Goal: Information Seeking & Learning: Learn about a topic

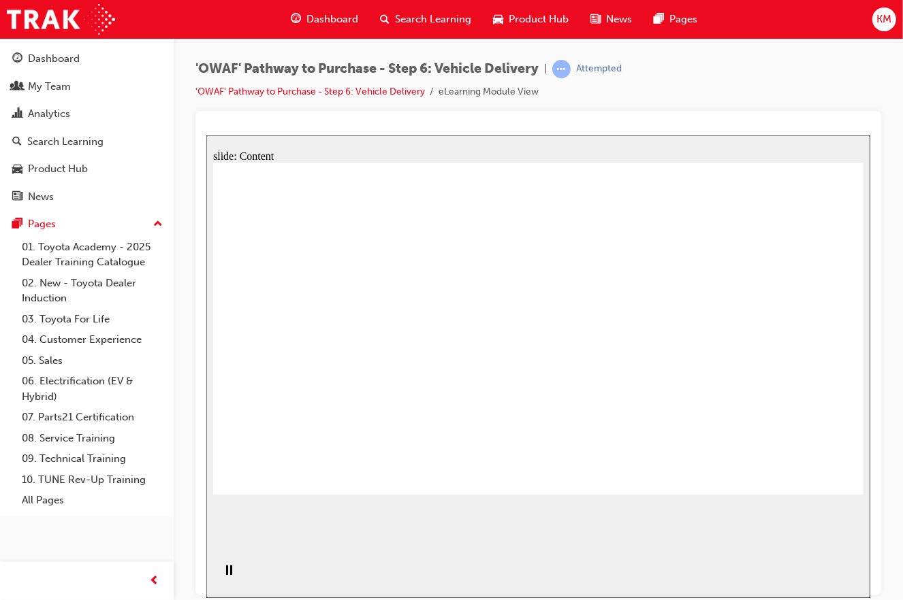
click at [662, 73] on div "'OWAF' Pathway to Purchase - Step 6: Vehicle Delivery | Attempted 'OWAF' Pathwa…" at bounding box center [537, 85] width 685 height 51
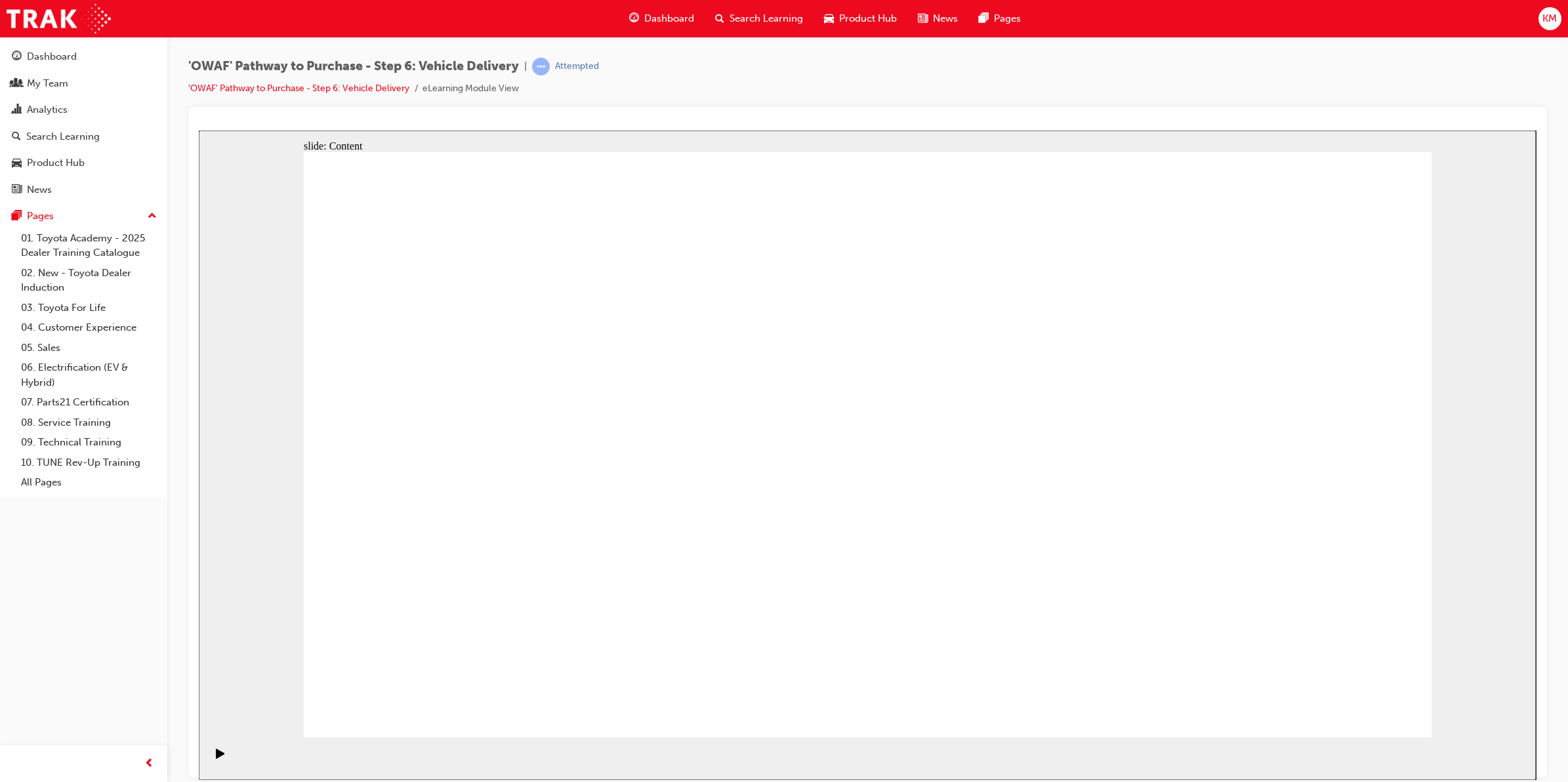
drag, startPoint x: 1310, startPoint y: 713, endPoint x: 1335, endPoint y: 699, distance: 28.7
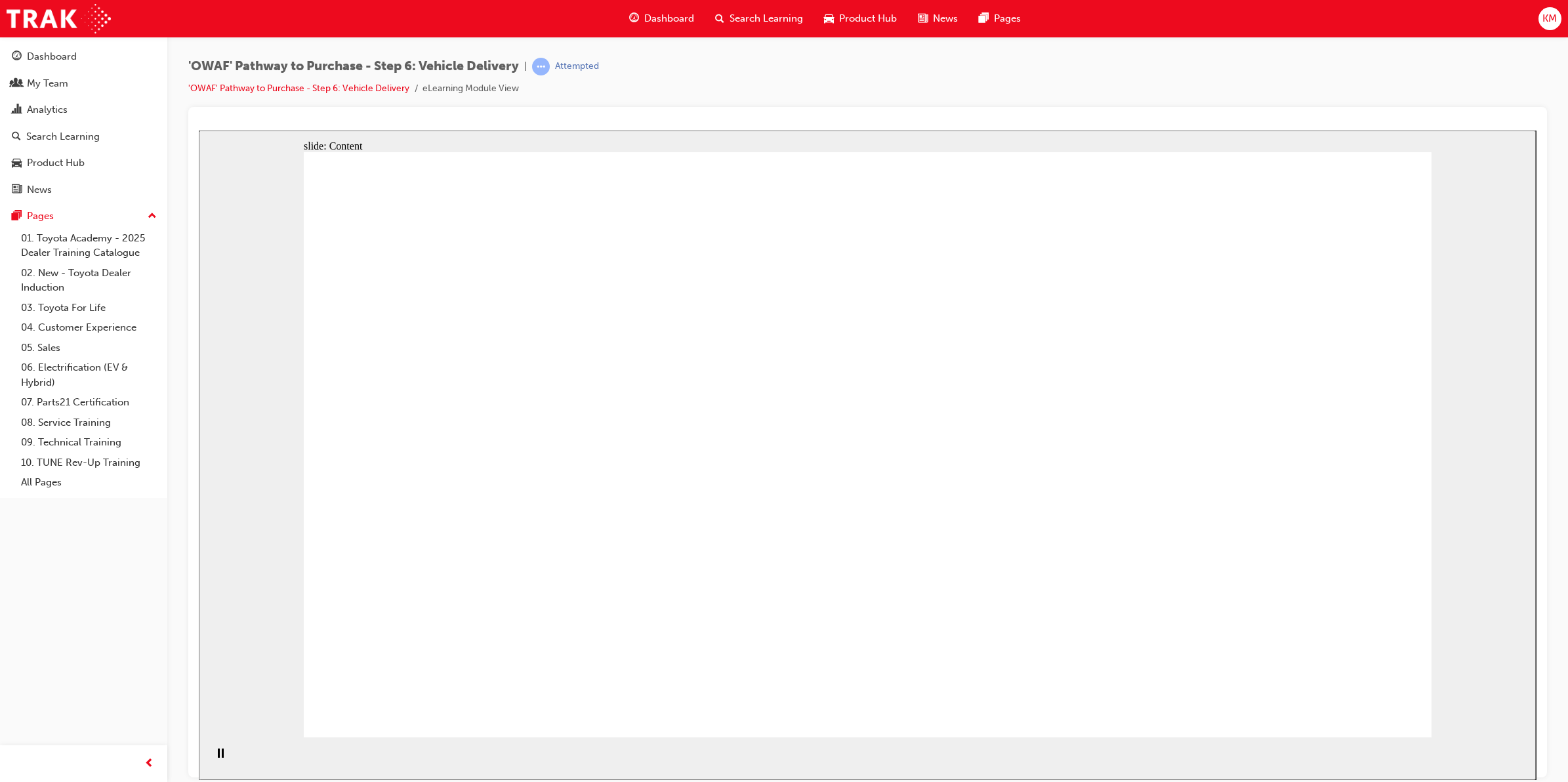
drag, startPoint x: 1161, startPoint y: 338, endPoint x: 1170, endPoint y: 338, distance: 9.0
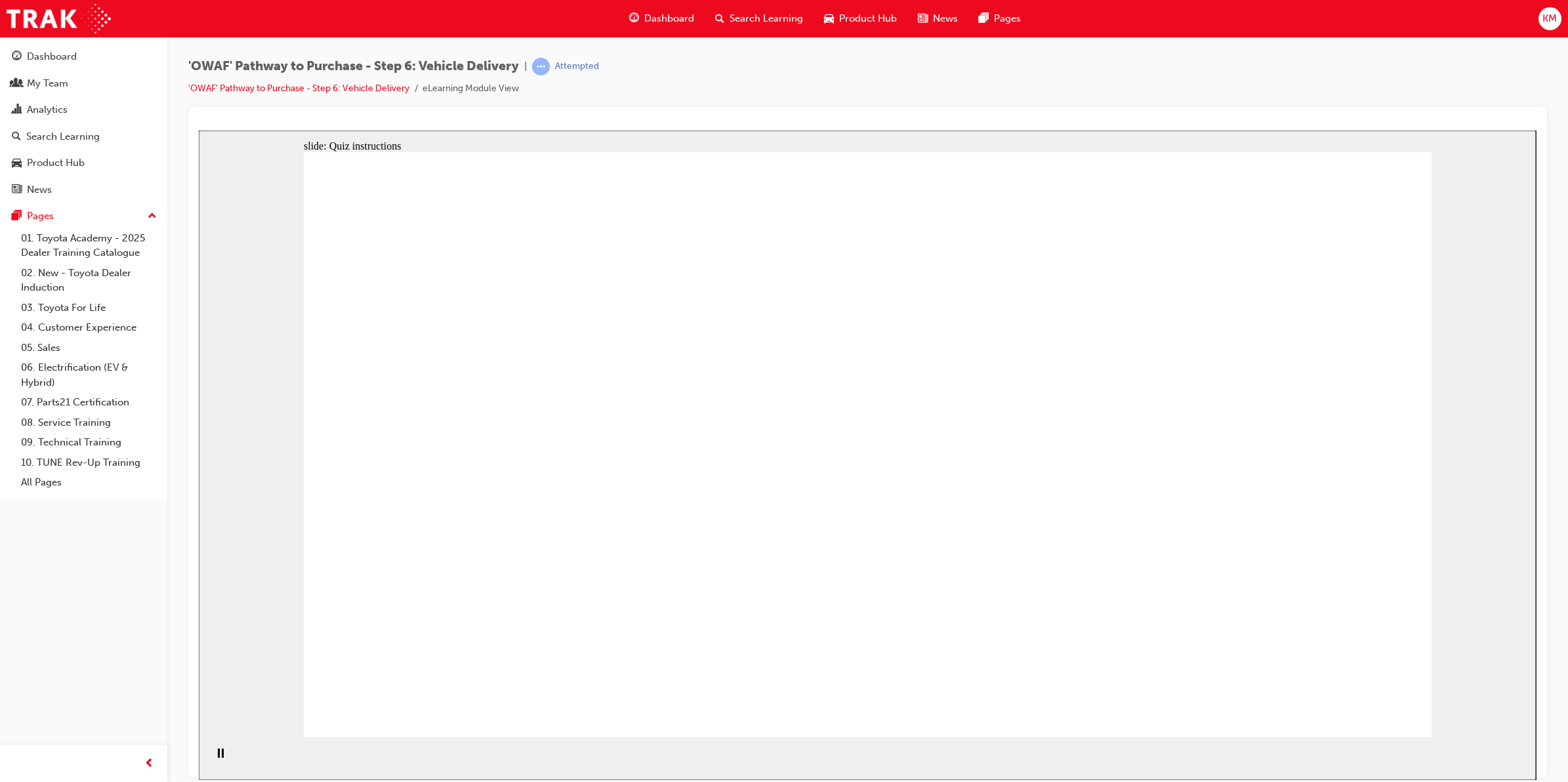
radio input "false"
radio input "true"
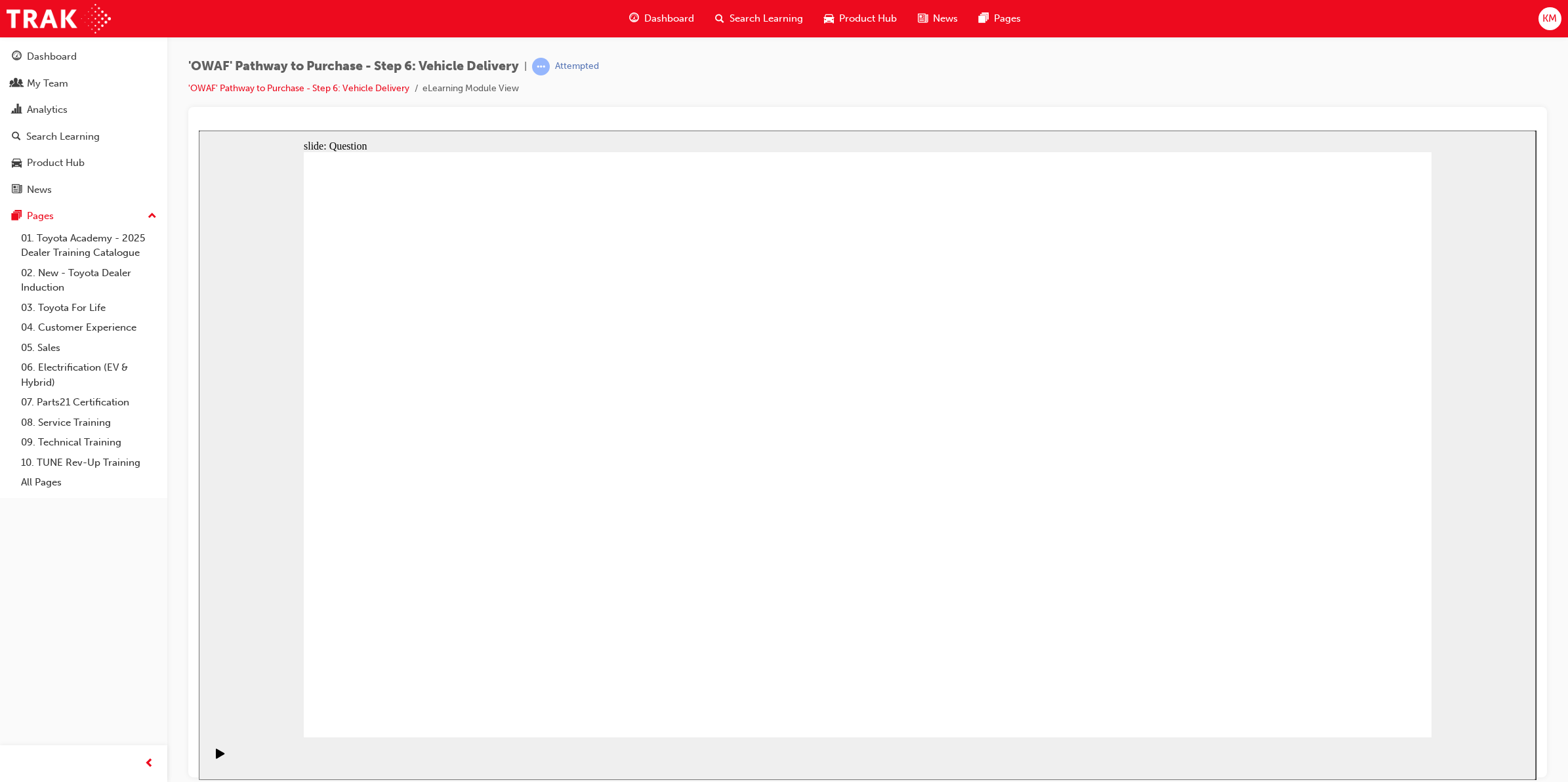
radio input "true"
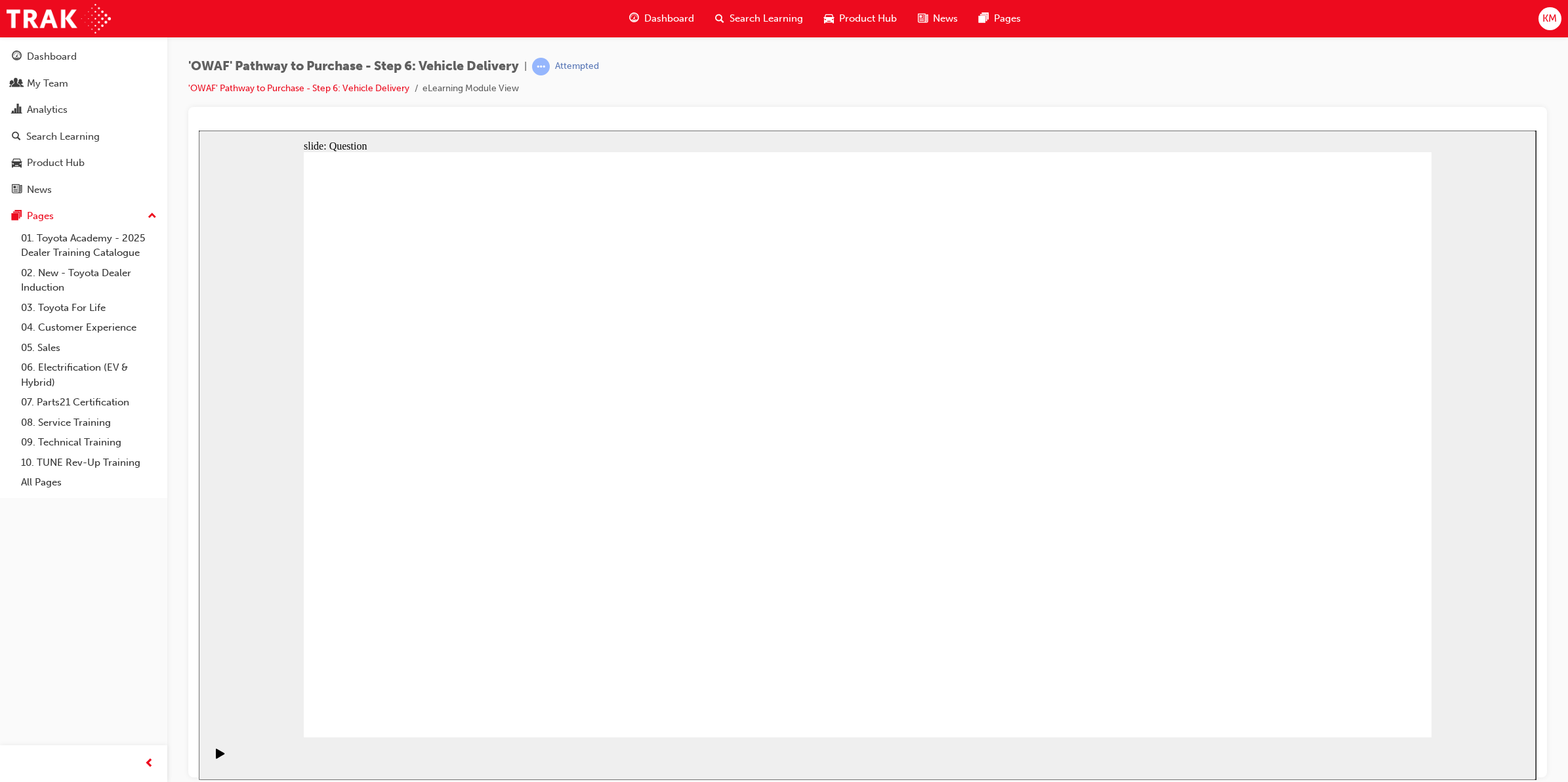
drag, startPoint x: 904, startPoint y: 565, endPoint x: 1092, endPoint y: 384, distance: 261.0
drag, startPoint x: 705, startPoint y: 634, endPoint x: 756, endPoint y: 396, distance: 243.4
drag, startPoint x: 1092, startPoint y: 568, endPoint x: 594, endPoint y: 462, distance: 509.2
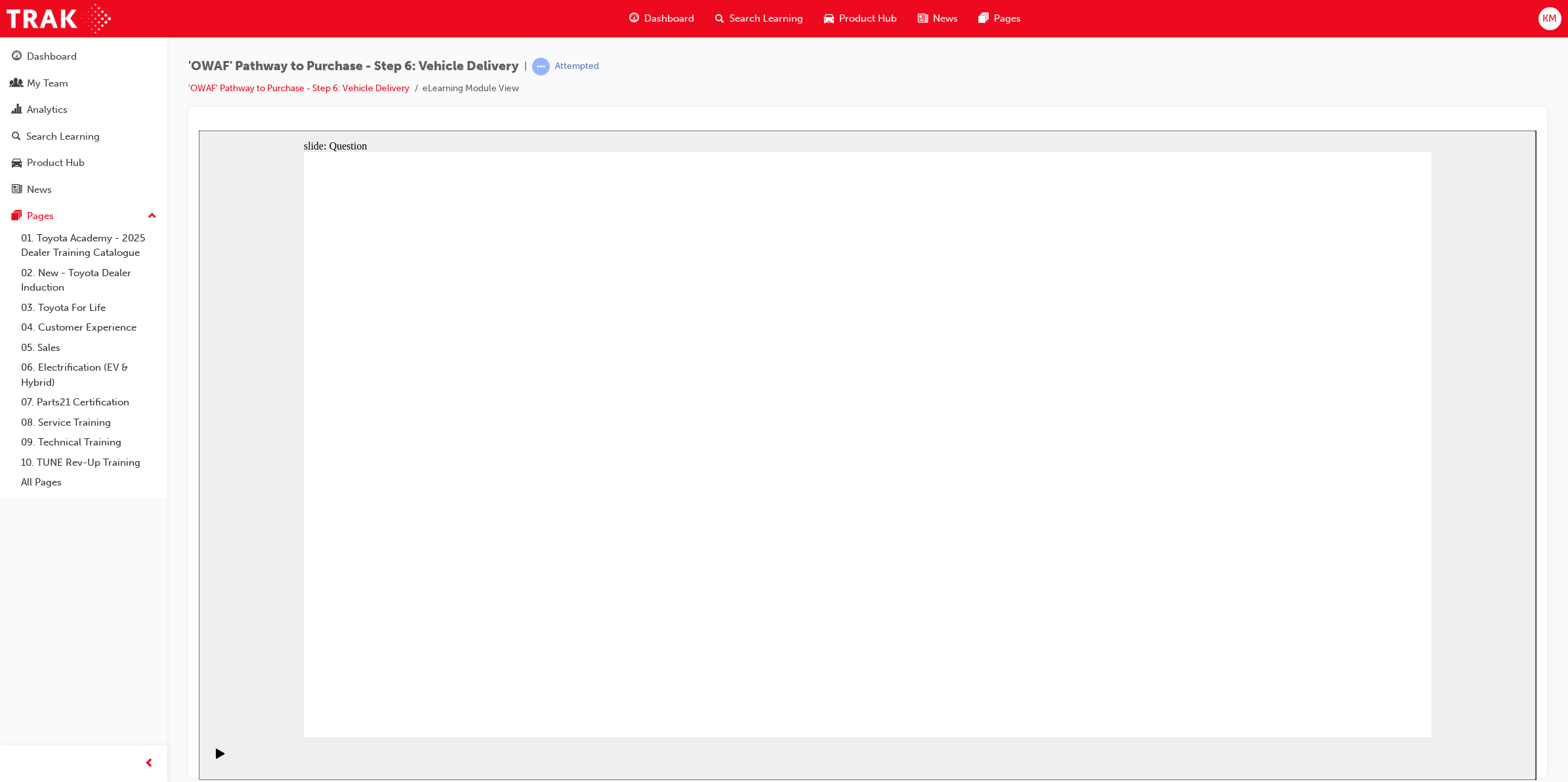
drag, startPoint x: 679, startPoint y: 570, endPoint x: 724, endPoint y: 388, distance: 187.5
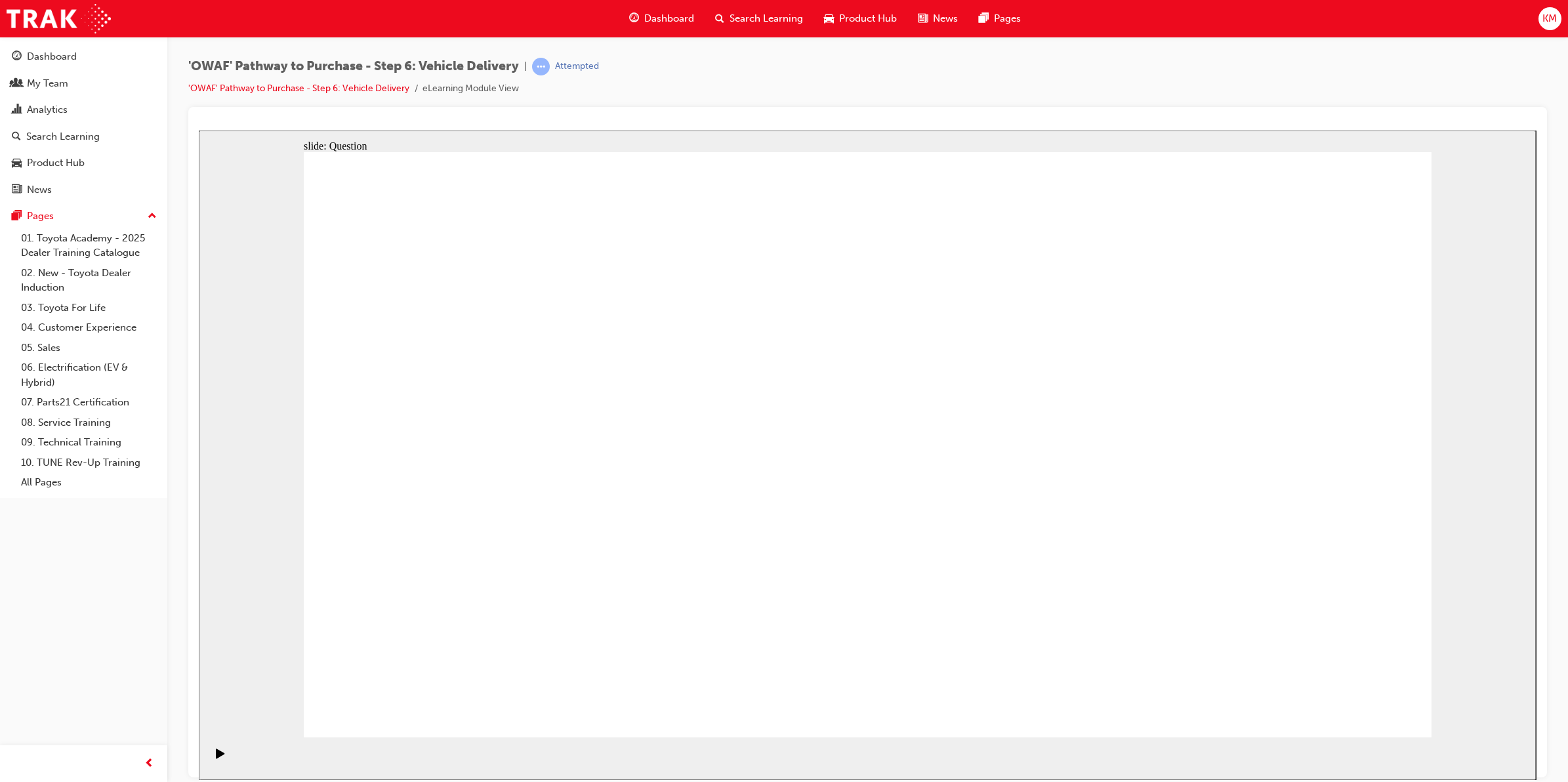
checkbox input "true"
drag, startPoint x: 1232, startPoint y: 481, endPoint x: 457, endPoint y: 552, distance: 778.2
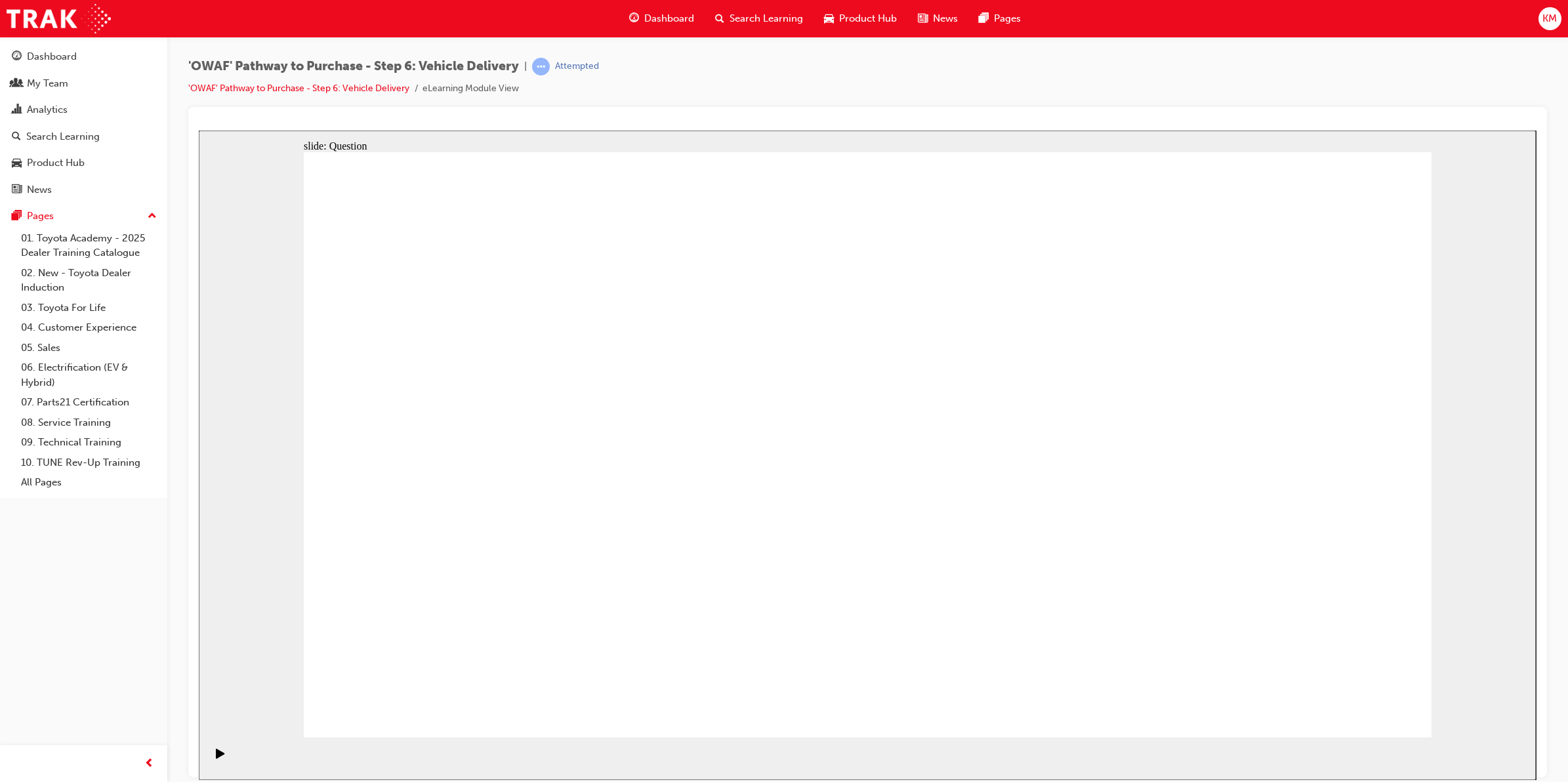
drag, startPoint x: 1152, startPoint y: 482, endPoint x: 1289, endPoint y: 468, distance: 137.7
drag, startPoint x: 1288, startPoint y: 468, endPoint x: 538, endPoint y: 542, distance: 753.6
drag, startPoint x: 1253, startPoint y: 486, endPoint x: 853, endPoint y: 544, distance: 404.2
drag, startPoint x: 1278, startPoint y: 464, endPoint x: 528, endPoint y: 529, distance: 752.8
drag, startPoint x: 1252, startPoint y: 445, endPoint x: 568, endPoint y: 485, distance: 685.2
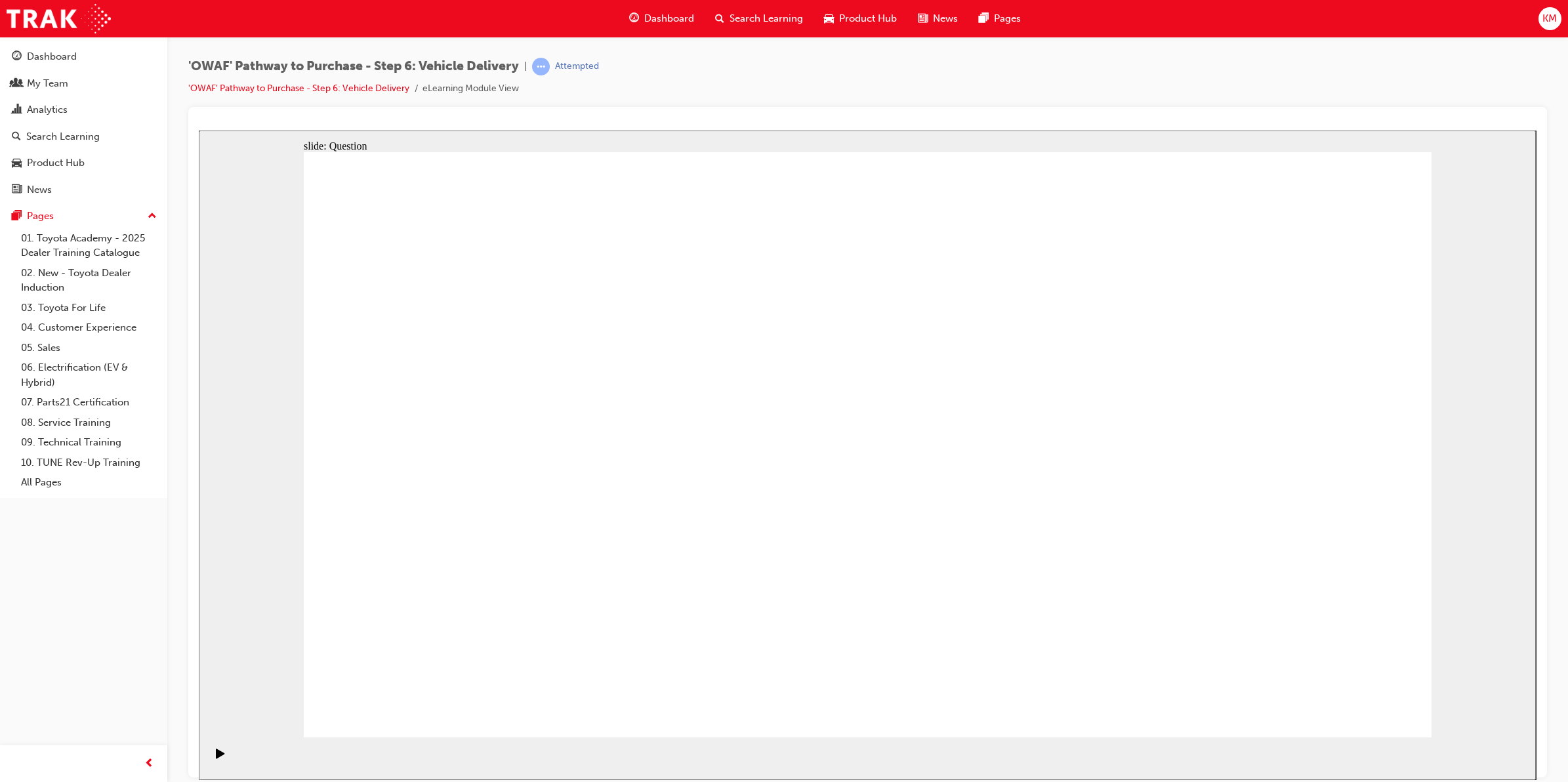
drag, startPoint x: 1287, startPoint y: 488, endPoint x: 916, endPoint y: 542, distance: 374.9
drag, startPoint x: 1278, startPoint y: 459, endPoint x: 529, endPoint y: 514, distance: 751.0
drag, startPoint x: 1264, startPoint y: 452, endPoint x: 646, endPoint y: 527, distance: 622.5
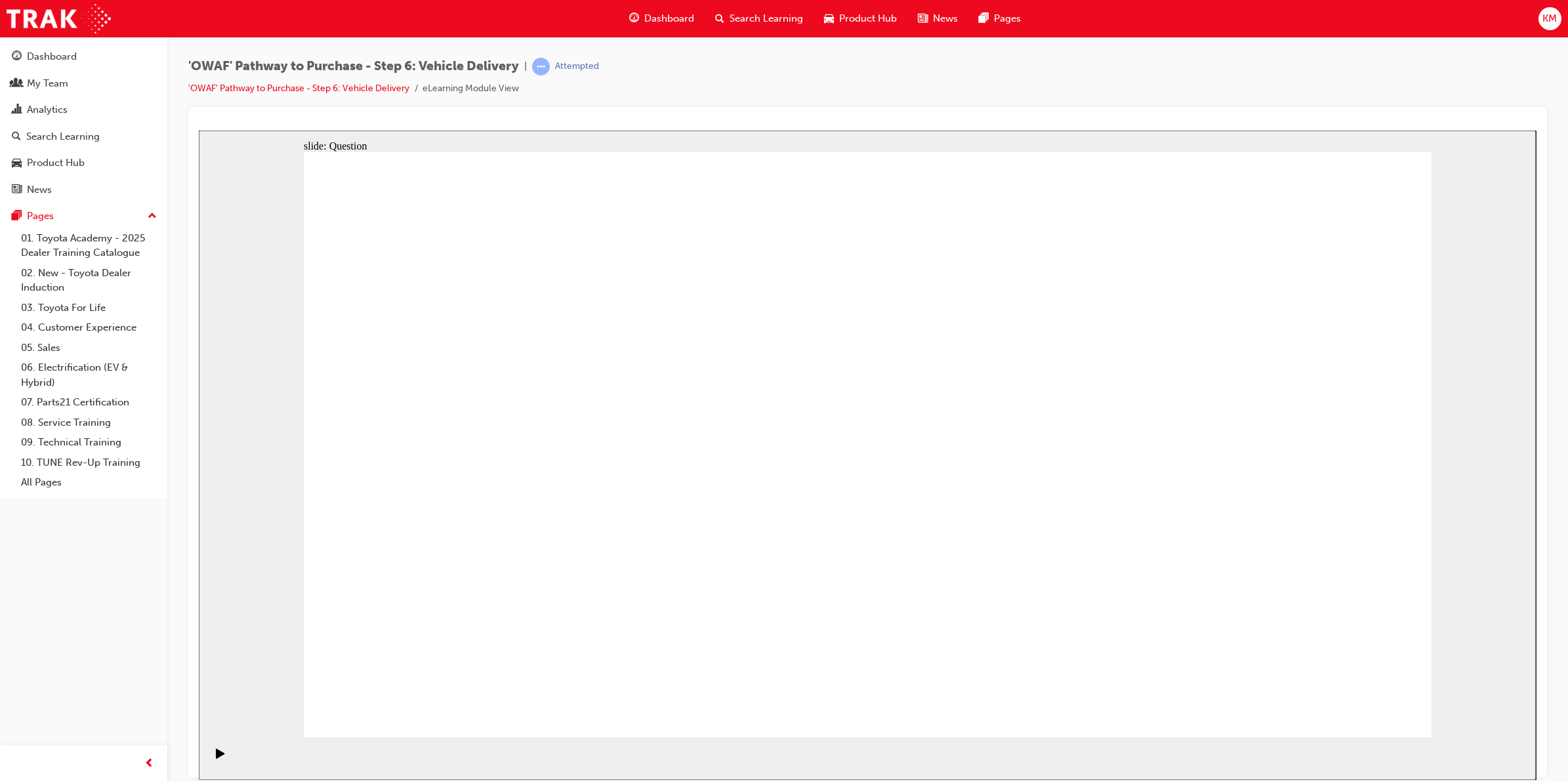
drag, startPoint x: 1056, startPoint y: 377, endPoint x: 1099, endPoint y: 417, distance: 58.7
radio input "true"
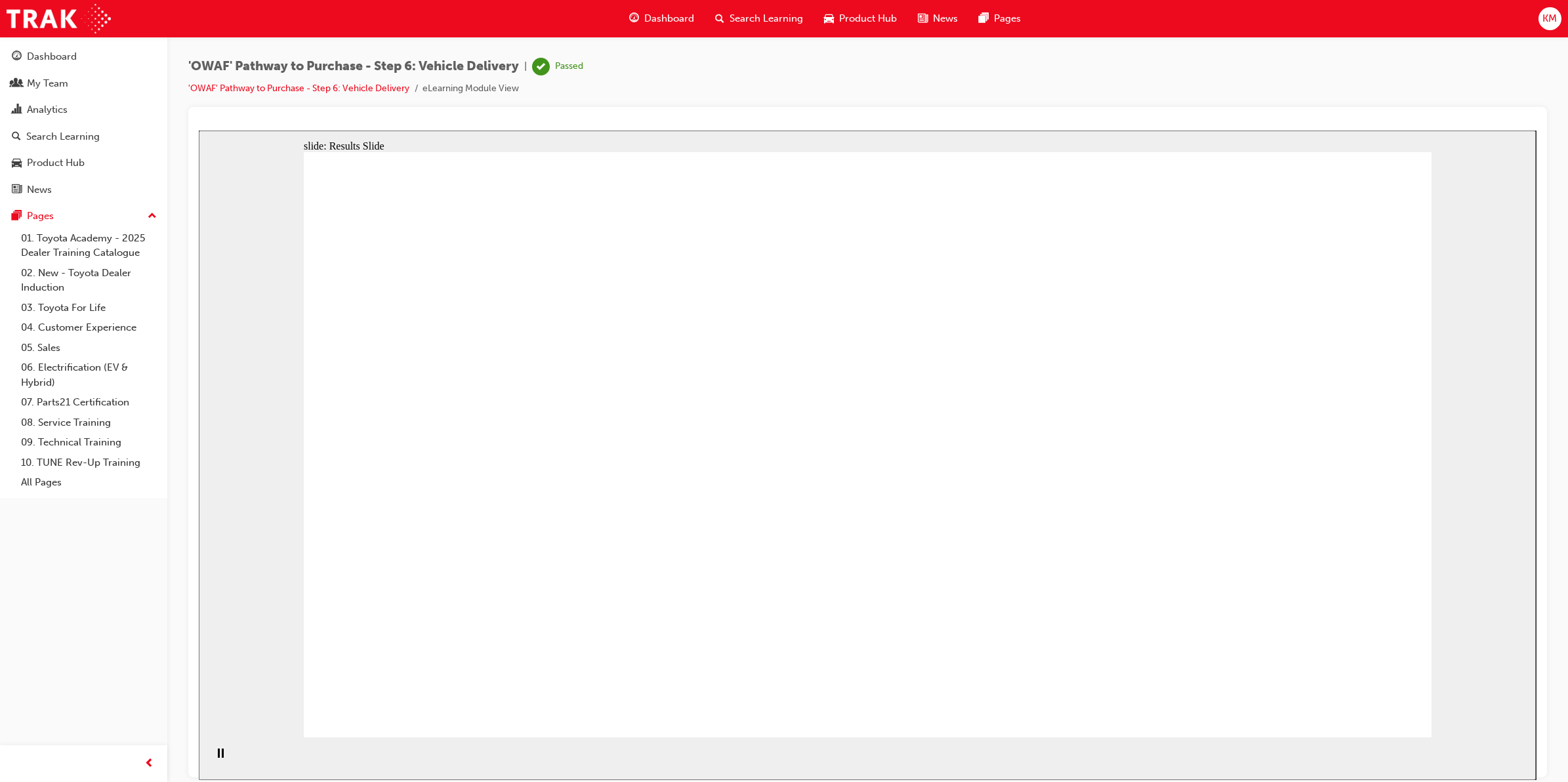
click at [243, 84] on link "'OWAF' Pathway to Purchase - Step 6: Vehicle Delivery" at bounding box center [298, 89] width 221 height 12
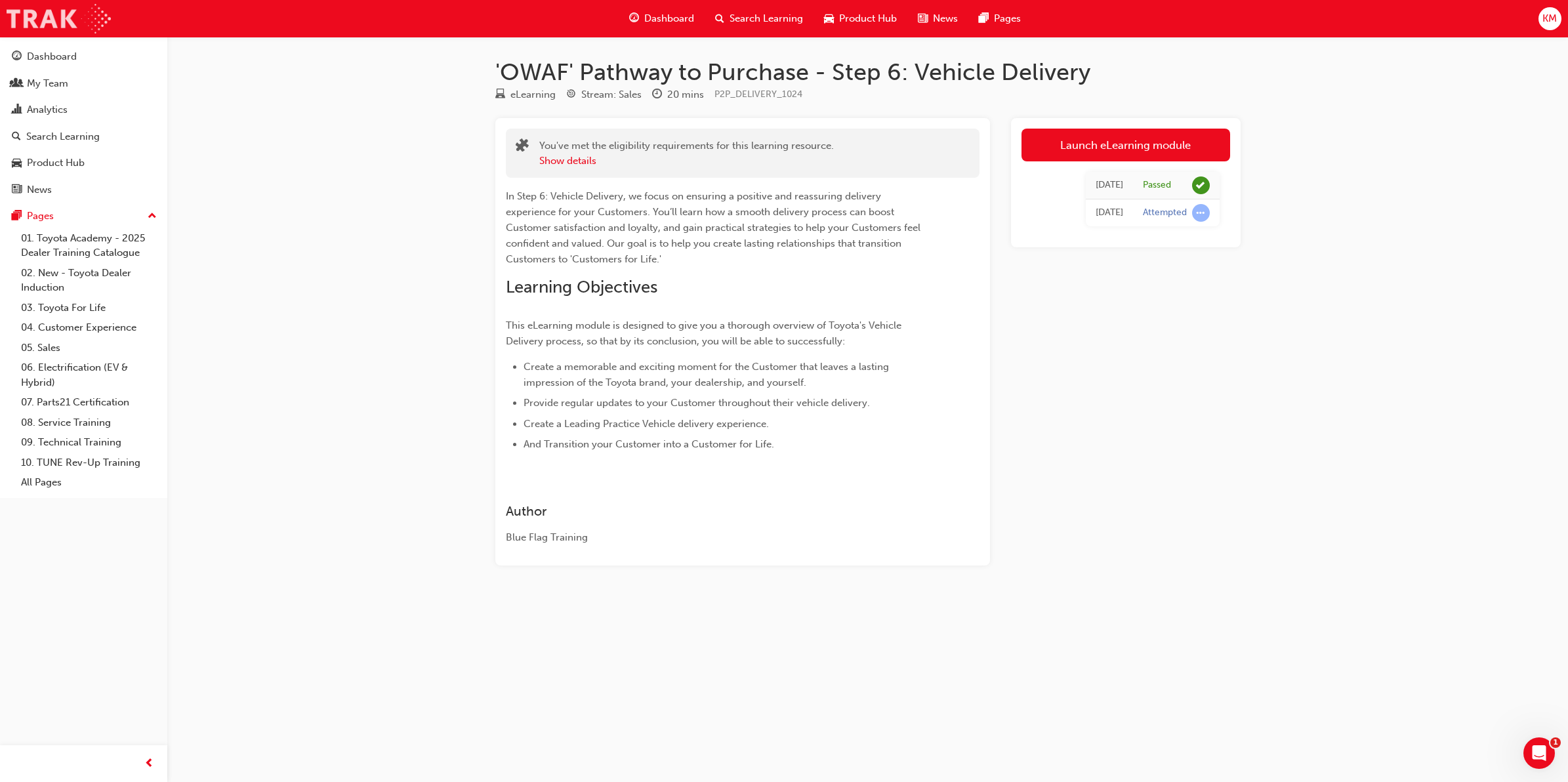
click at [11, 25] on img at bounding box center [59, 18] width 104 height 30
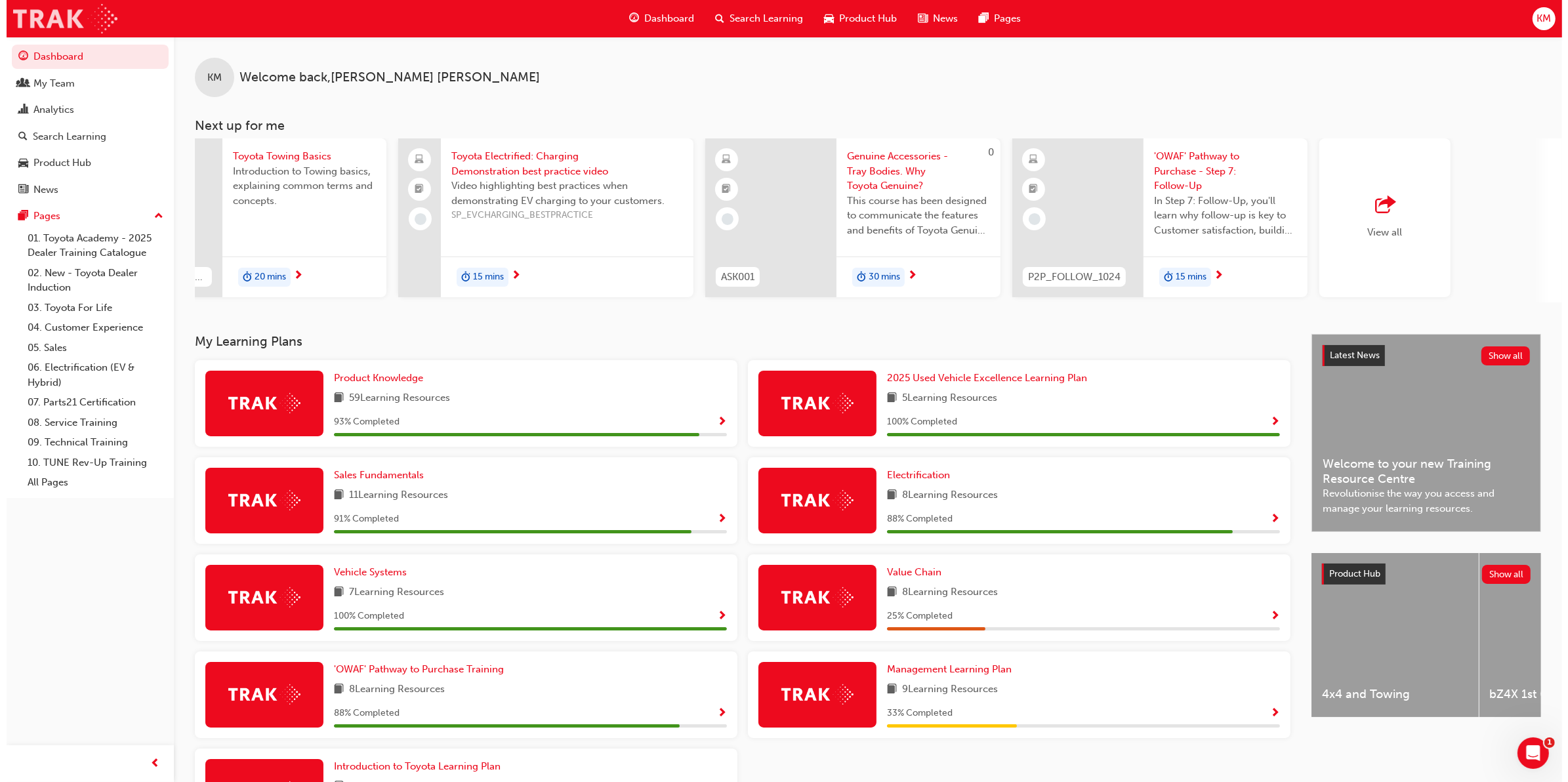
scroll to position [0, 473]
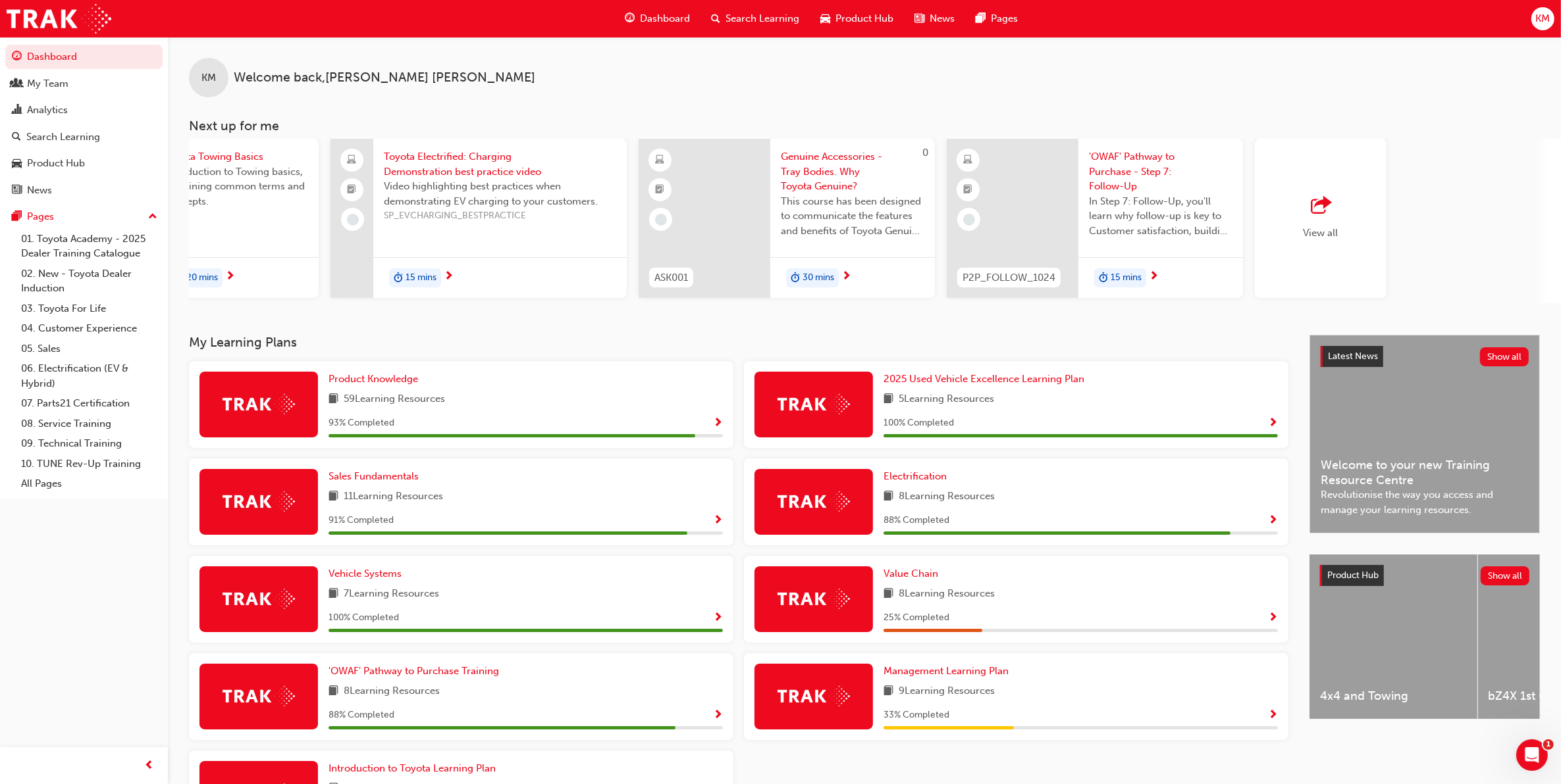
click at [640, 161] on span "'OWAF' Pathway to Purchase - Step 7: Follow-Up" at bounding box center [1161, 172] width 143 height 44
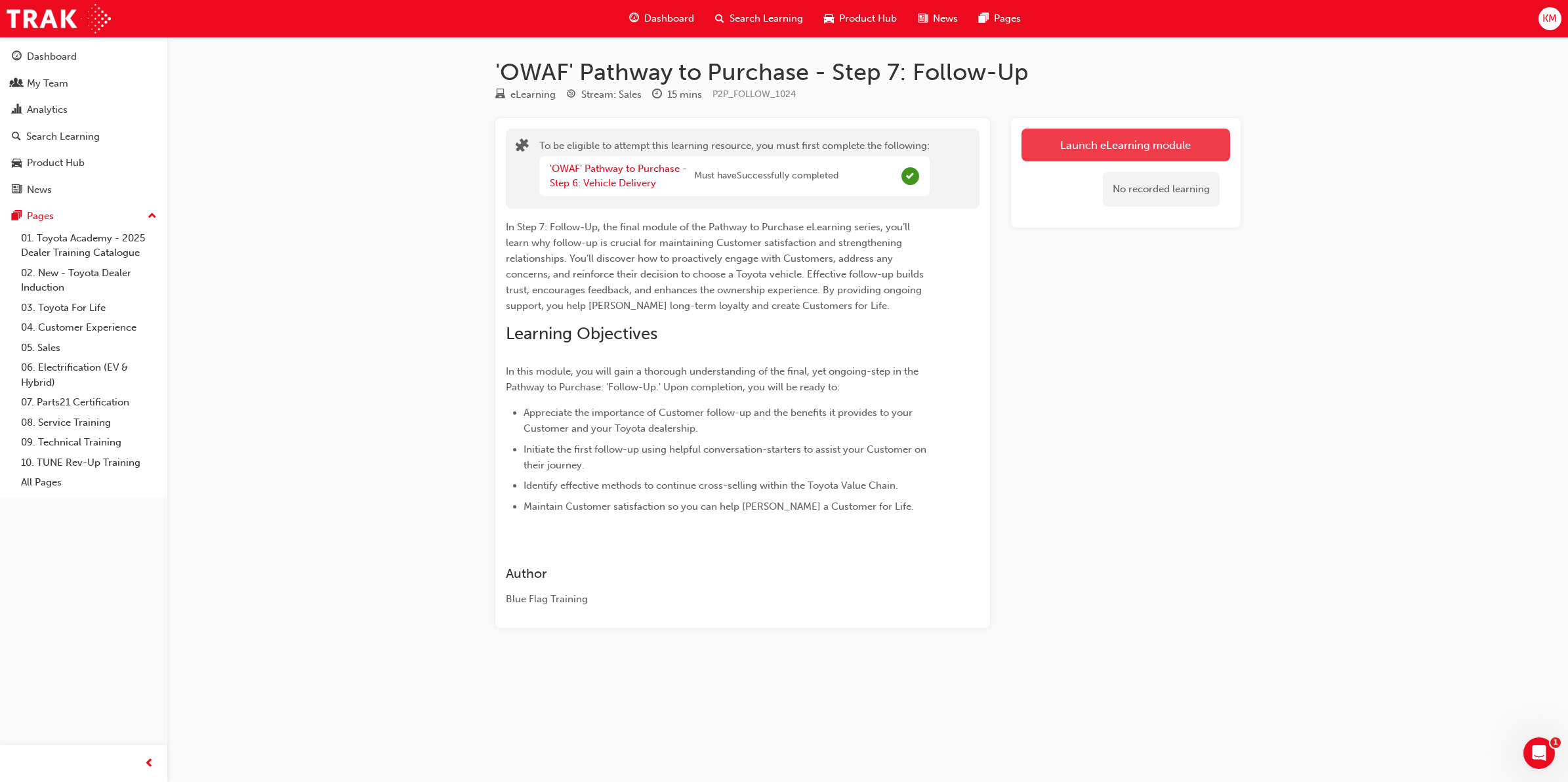
click at [638, 140] on button "Launch eLearning module" at bounding box center [1126, 145] width 208 height 33
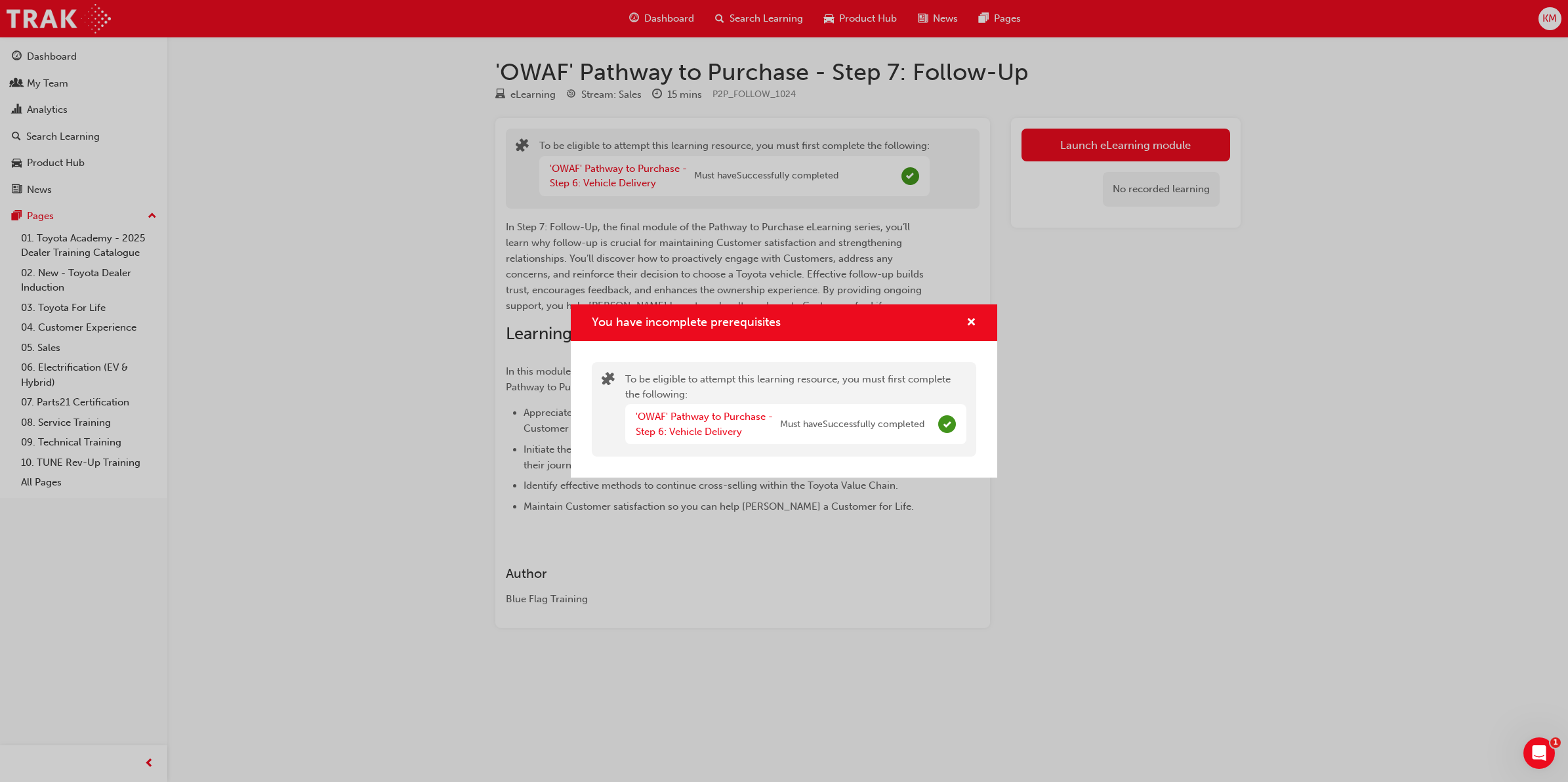
click at [638, 387] on div "You have incomplete prerequisites To be eligible to attempt this learning resou…" at bounding box center [784, 391] width 1568 height 782
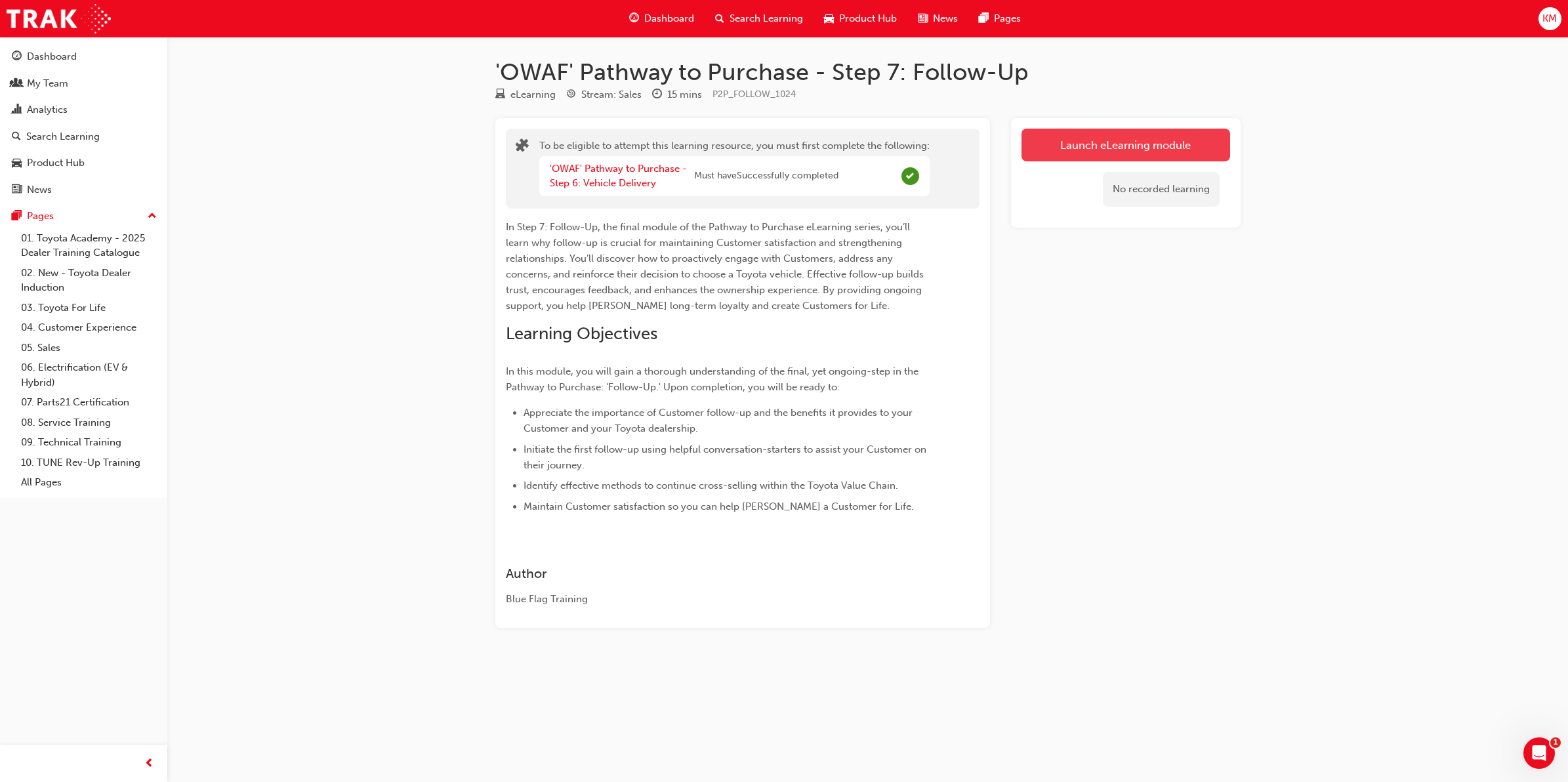
click at [638, 149] on button "Launch eLearning module" at bounding box center [1126, 145] width 208 height 33
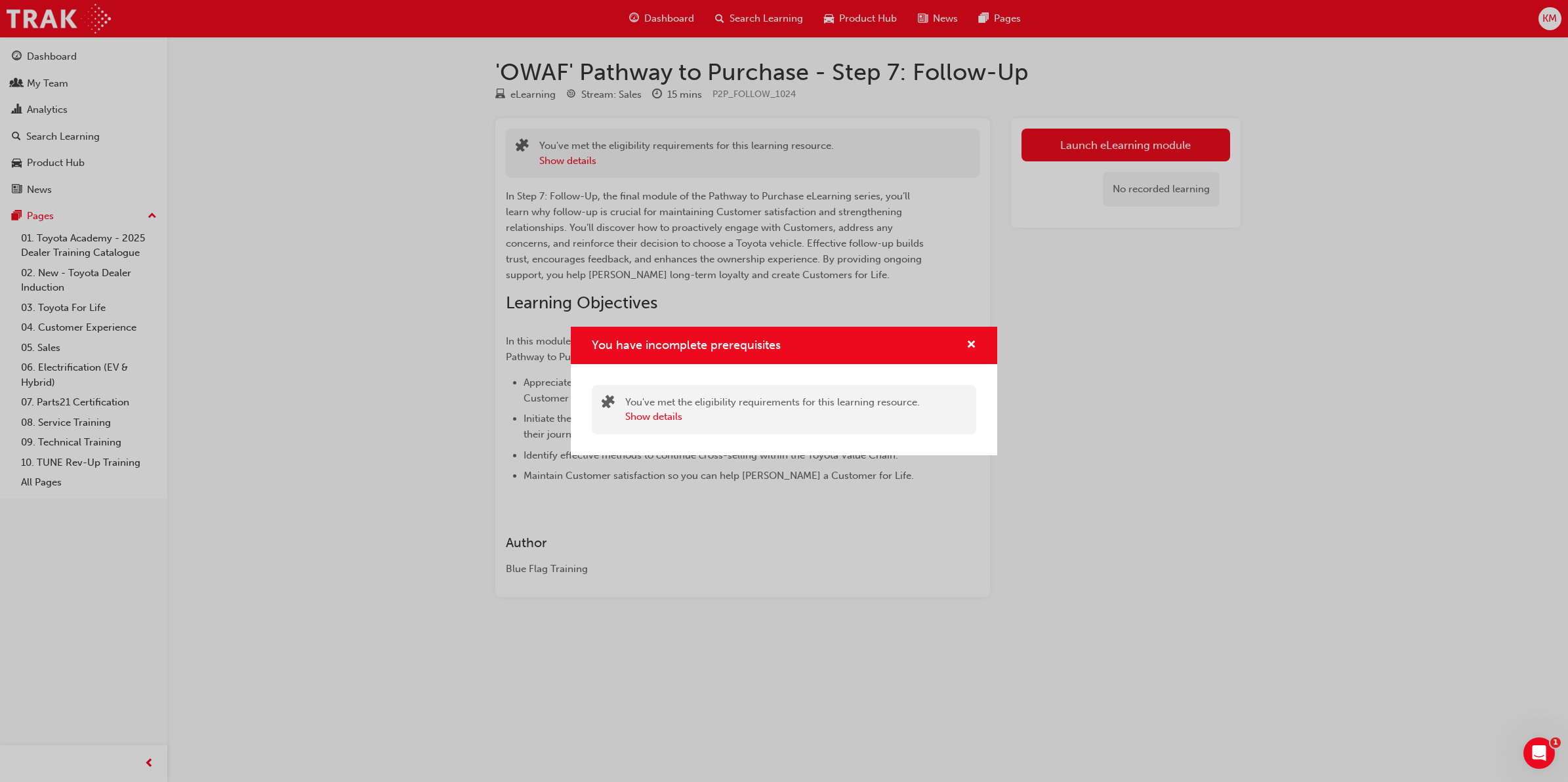
click at [638, 351] on div "You have incomplete prerequisites" at bounding box center [784, 345] width 385 height 16
click at [638, 350] on div "You have incomplete prerequisites" at bounding box center [966, 345] width 20 height 16
click at [638, 346] on span "cross-icon" at bounding box center [971, 346] width 10 height 12
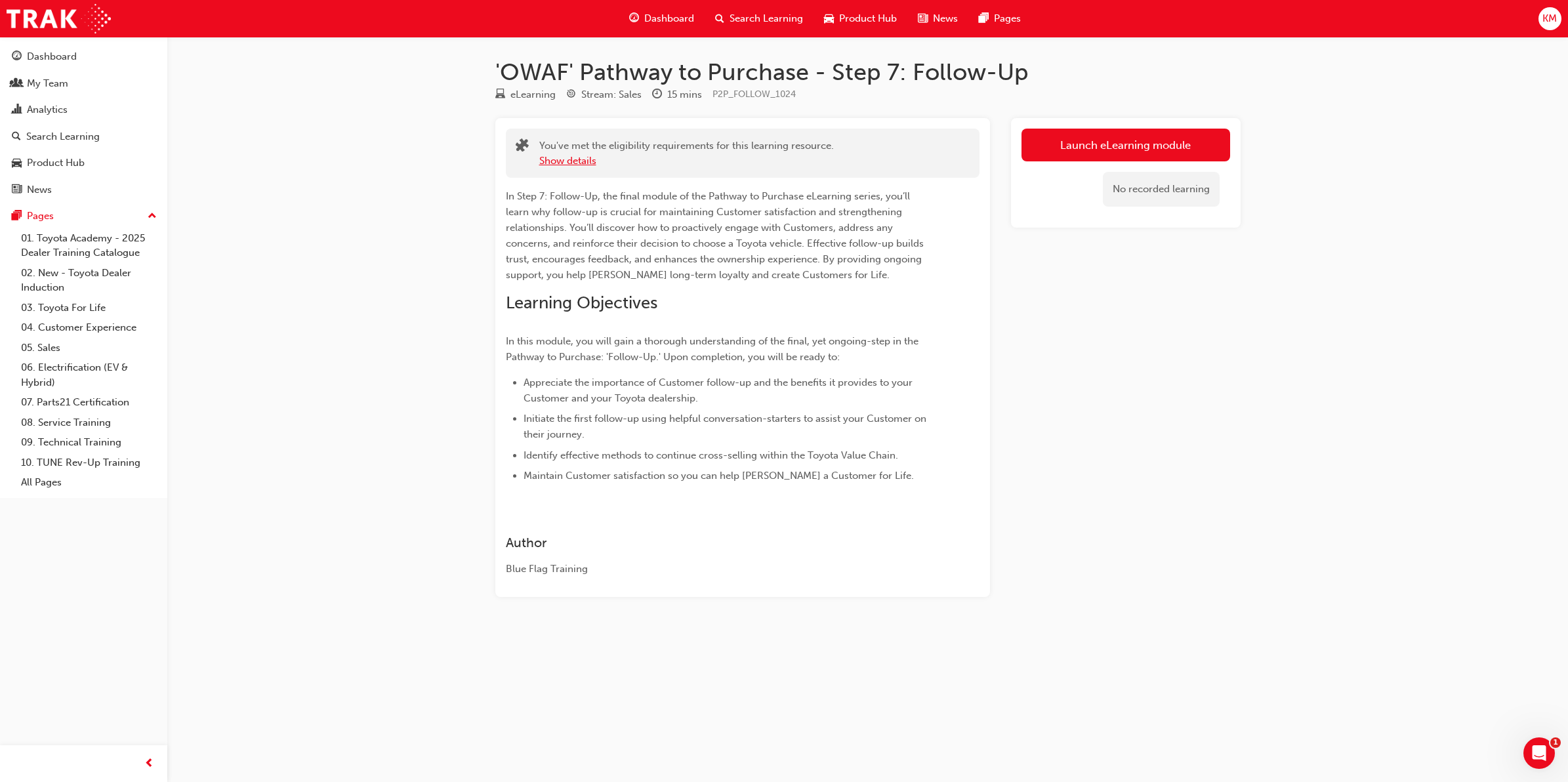
click at [545, 155] on button "Show details" at bounding box center [568, 161] width 57 height 15
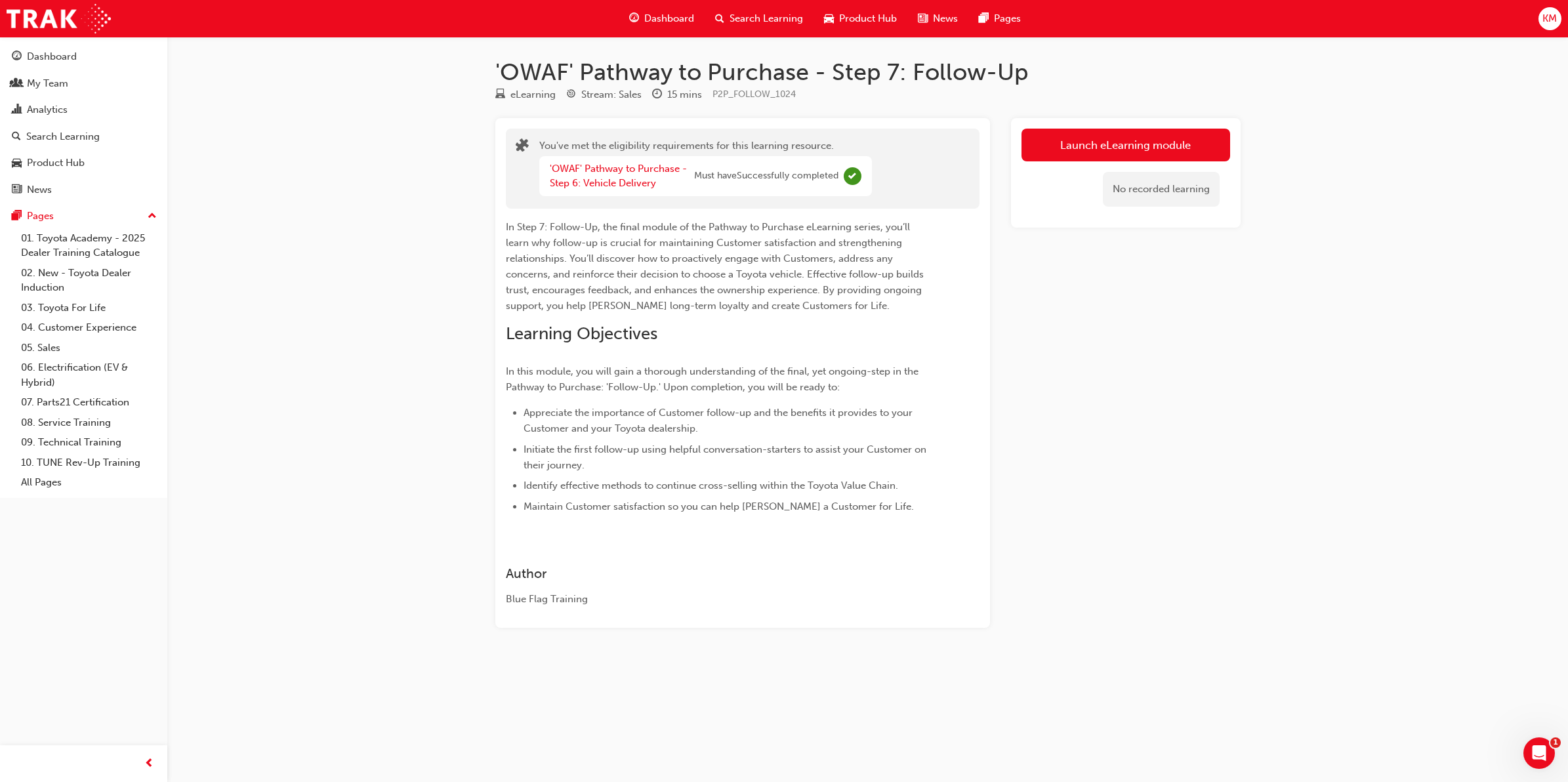
click at [638, 181] on span "Must have Successfully completed" at bounding box center [766, 176] width 145 height 15
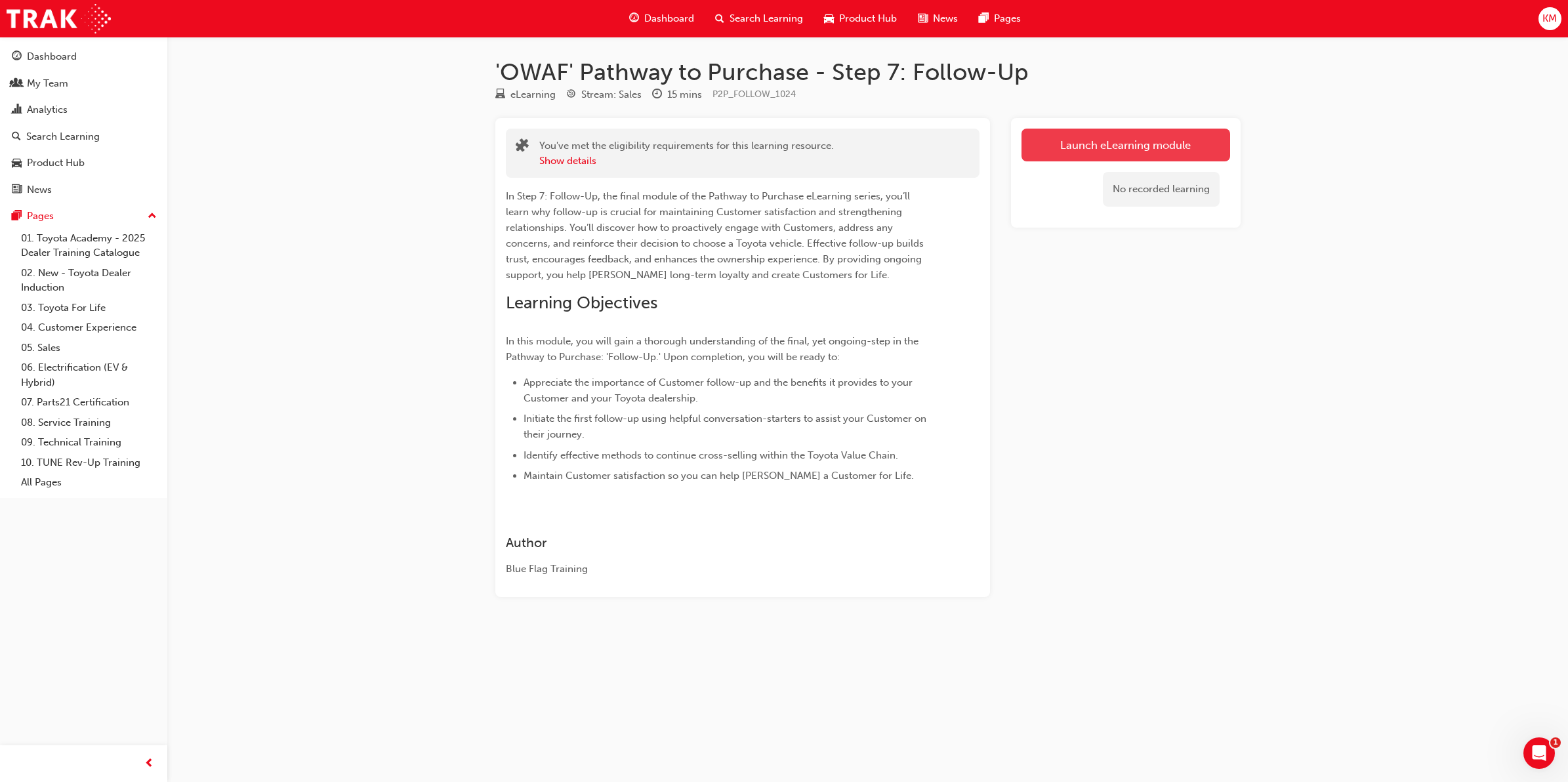
click at [1084, 148] on link "Launch eLearning module" at bounding box center [1126, 145] width 208 height 33
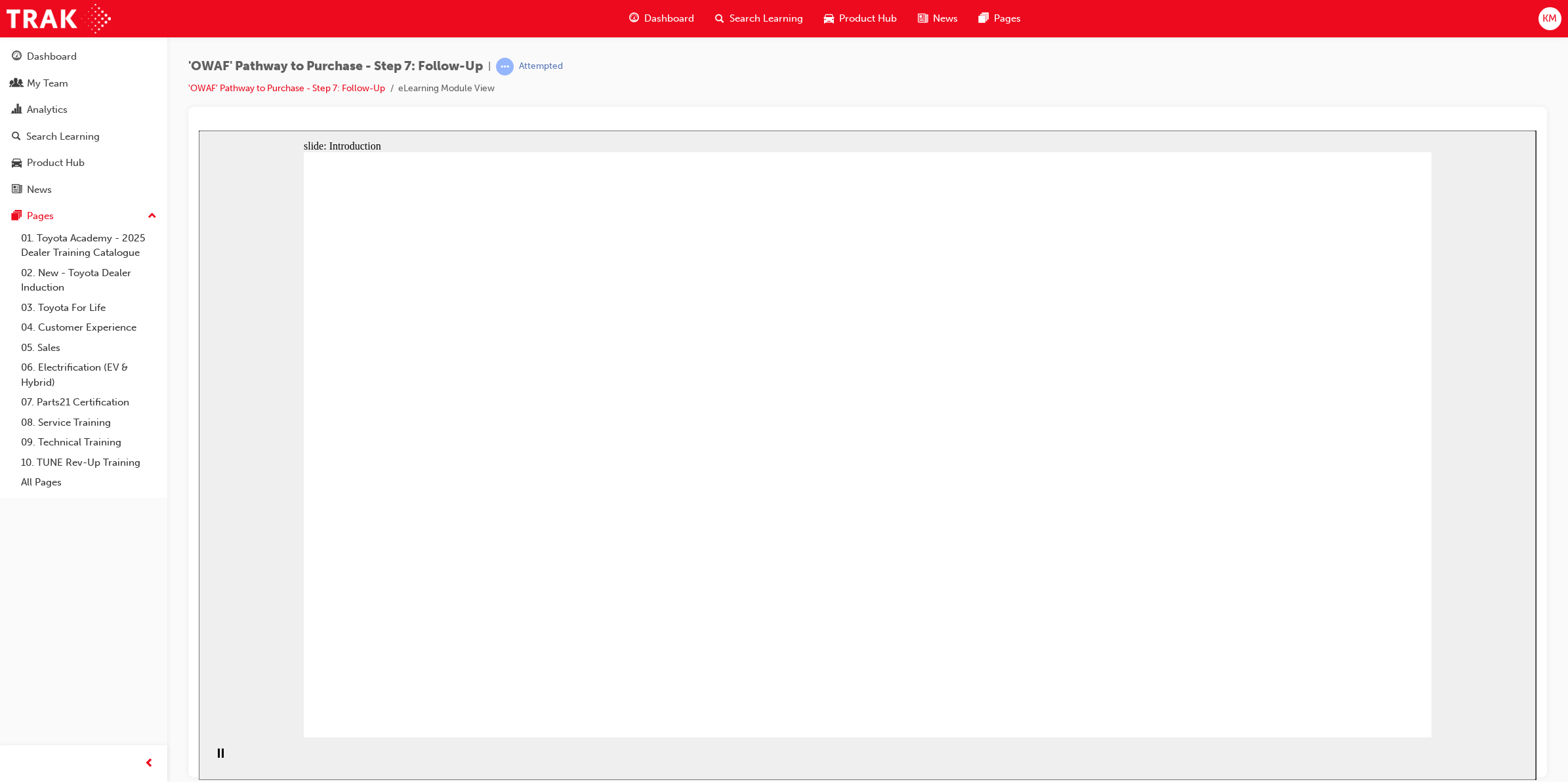
drag, startPoint x: 886, startPoint y: 320, endPoint x: 1022, endPoint y: 374, distance: 146.3
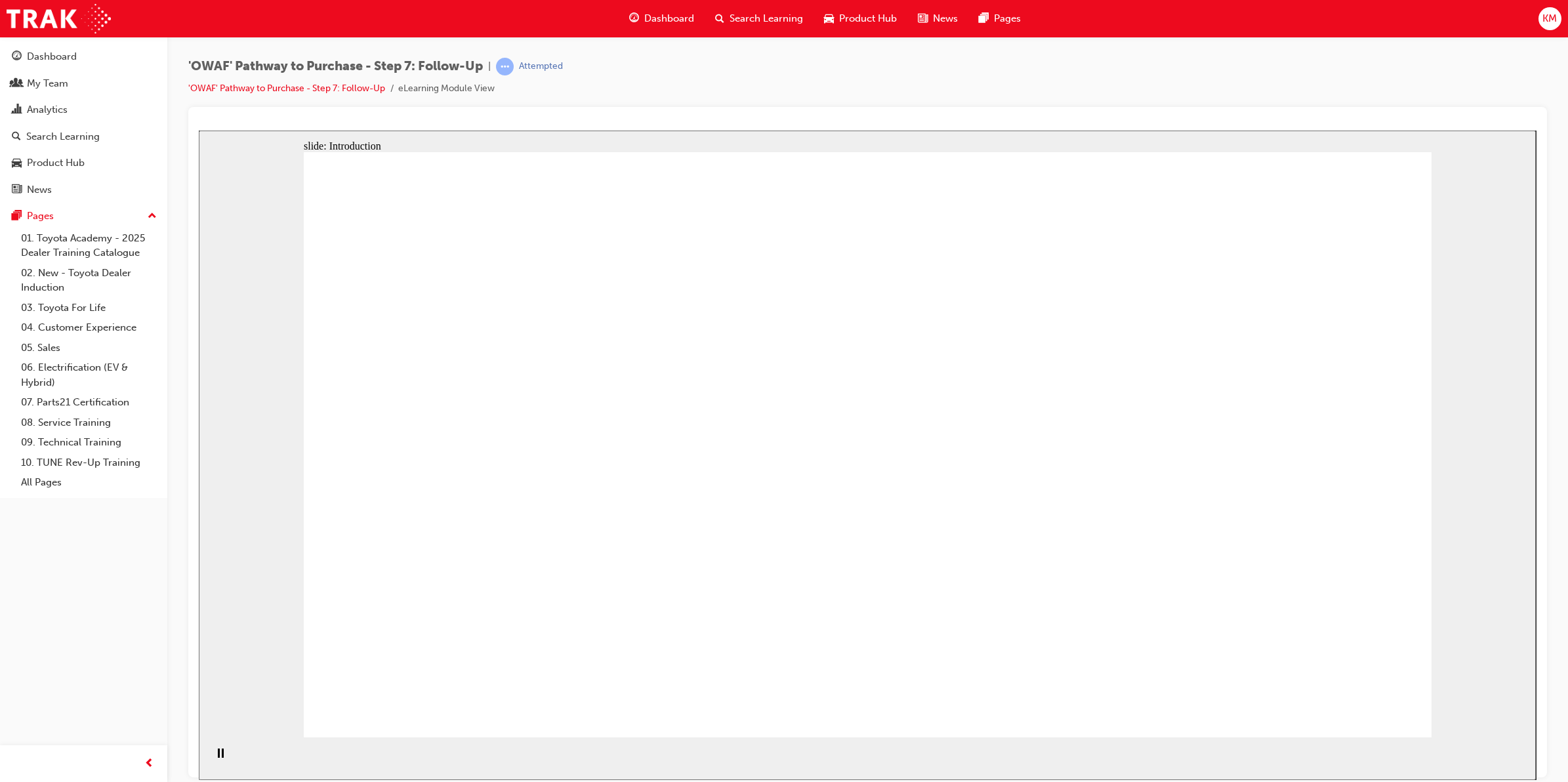
drag, startPoint x: 1146, startPoint y: 651, endPoint x: 1173, endPoint y: 668, distance: 31.9
